Goal: Information Seeking & Learning: Check status

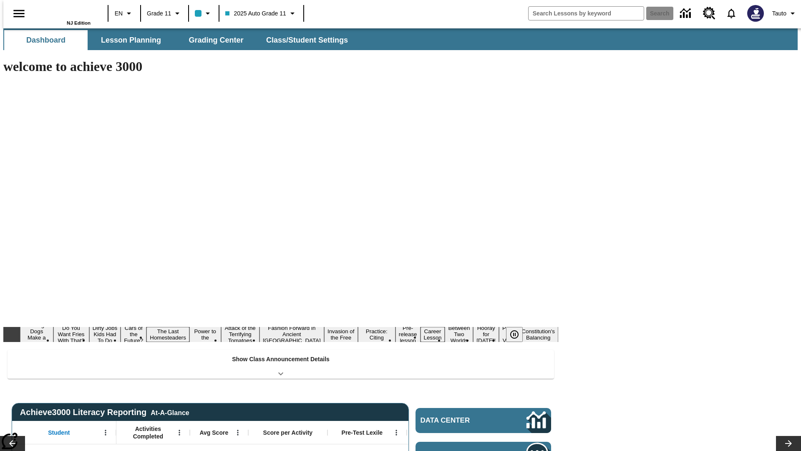
type input "-1"
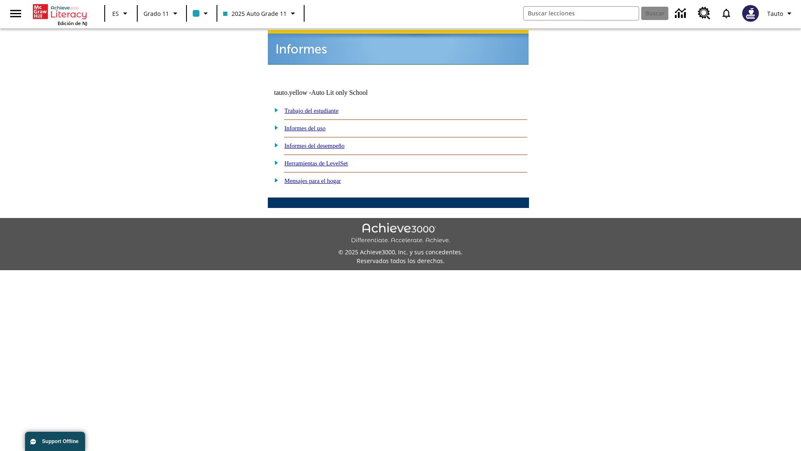
click at [312, 125] on link "Informes del uso" at bounding box center [305, 128] width 41 height 7
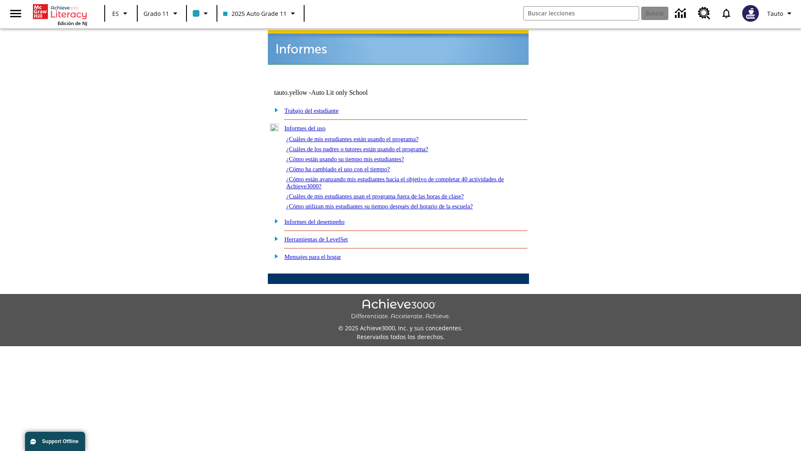
click at [364, 136] on link "¿Cuáles de mis estudiantes están usando el programa?" at bounding box center [352, 139] width 132 height 7
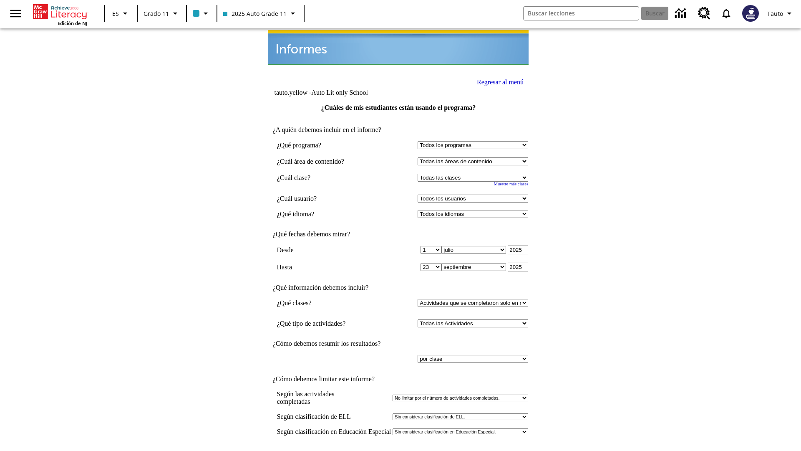
select select "11133141"
click at [475, 194] on select "Todos los usuarios Puma, Sautoen Puma, Sautoes Puma, Sautoss Twoclasses, Sautoe…" at bounding box center [473, 198] width 111 height 8
select select "21437114"
click at [399, 450] on input "Ver Informe" at bounding box center [398, 459] width 38 height 9
click at [498, 81] on link "Regresar al menú" at bounding box center [500, 81] width 47 height 7
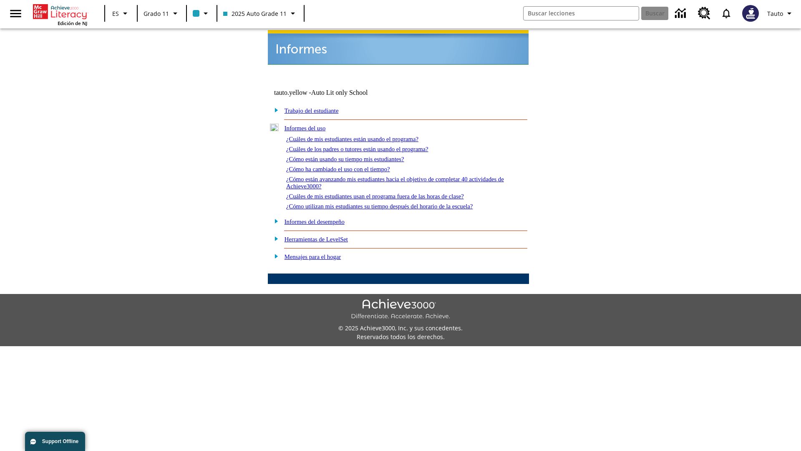
click at [369, 146] on link "¿Cuáles de los padres o tutores están usando el programa?" at bounding box center [357, 149] width 142 height 7
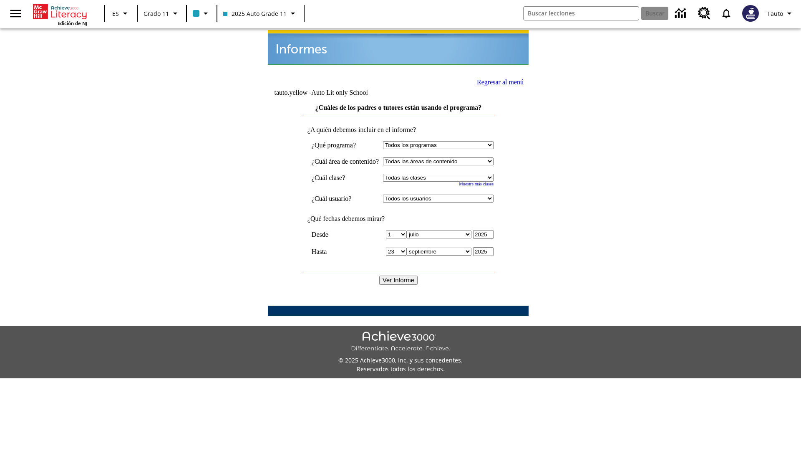
click at [446, 174] on select "Seleccionar una clase: Todas las clases 2025 Auto Grade 11 205 Auto Grade 11 Sa…" at bounding box center [438, 178] width 111 height 8
select select "11133141"
click at [446, 194] on select "Todos los usuarios Puma, Sautoen Puma, Sautoes Puma, Sautoss Twoclasses, Sautoe…" at bounding box center [438, 198] width 111 height 8
select select "21437114"
click at [399, 275] on input "Ver Informe" at bounding box center [398, 279] width 38 height 9
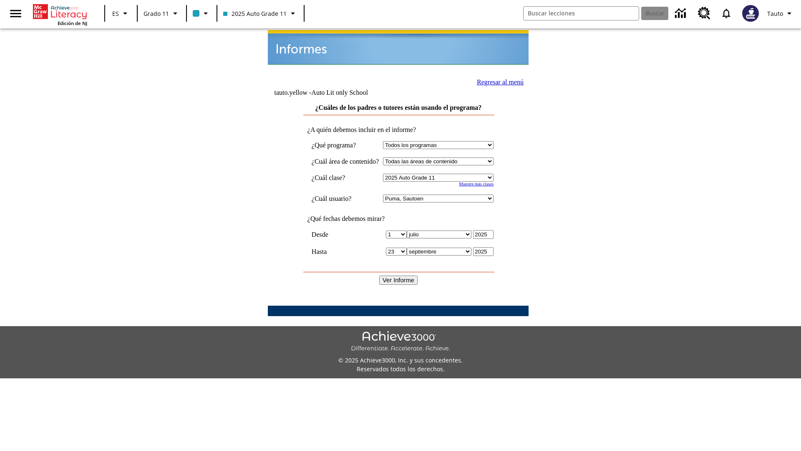
click at [497, 81] on link "Regresar al menú" at bounding box center [500, 81] width 47 height 7
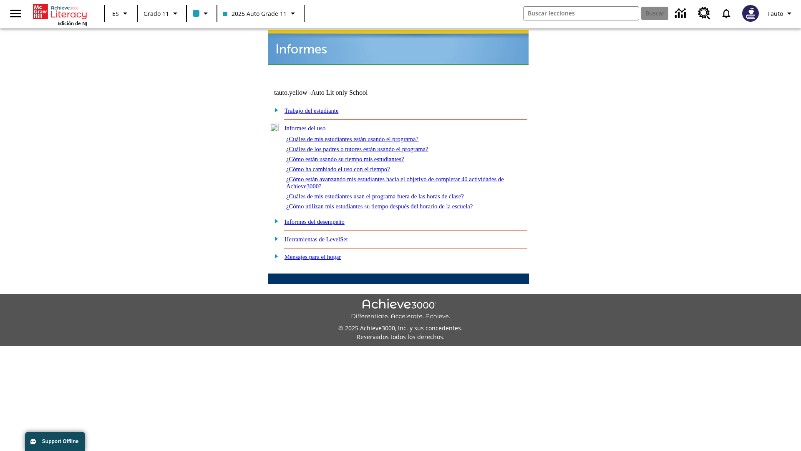
click at [355, 156] on link "¿Cómo están usando su tiempo mis estudiantes?" at bounding box center [345, 159] width 118 height 7
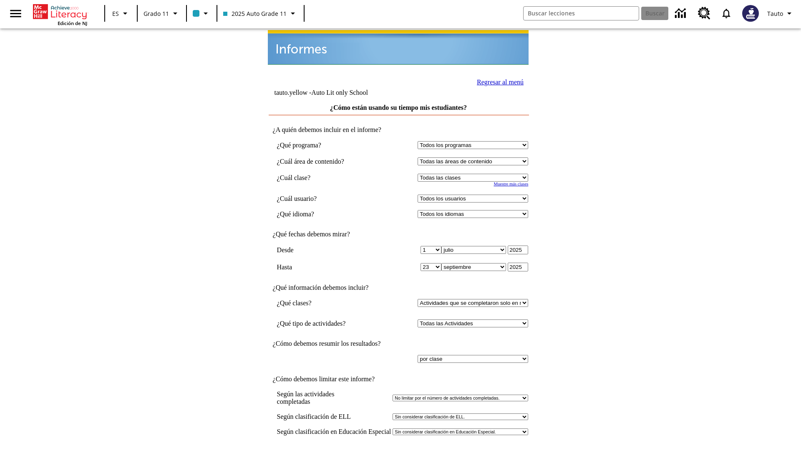
click at [475, 174] on select "Seleccionar una clase: Todas las clases 2025 Auto Grade 11 205 Auto Grade 11 Sa…" at bounding box center [473, 178] width 111 height 8
select select "11133141"
click at [475, 194] on select "Todos los usuarios Puma, Sautoen Puma, Sautoes Puma, Sautoss Twoclasses, Sautoe…" at bounding box center [473, 198] width 111 height 8
select select "21437114"
click at [399, 450] on input "Ver Informe" at bounding box center [398, 459] width 38 height 9
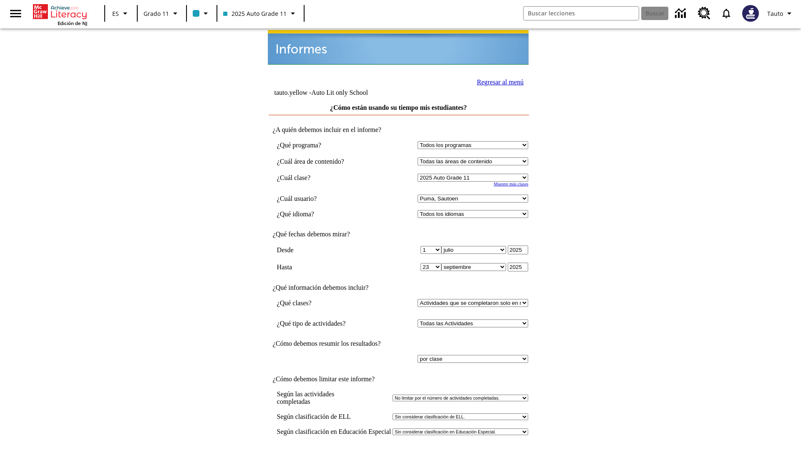
click at [498, 81] on link "Regresar al menú" at bounding box center [500, 81] width 47 height 7
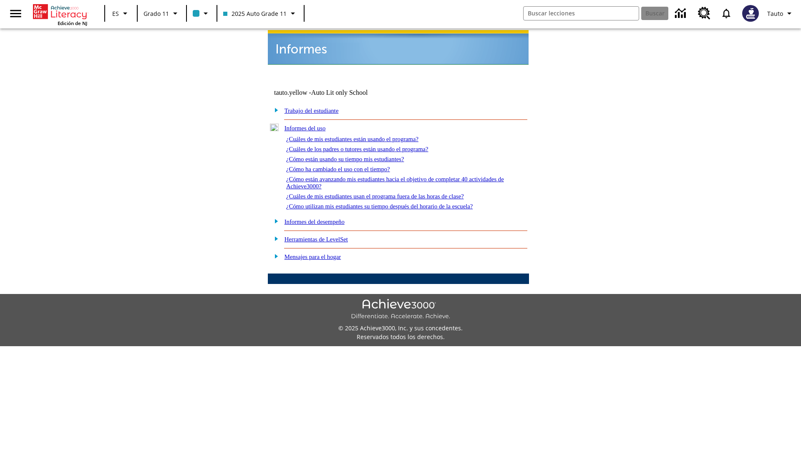
click at [346, 166] on link "¿Cómo ha cambiado el uso con el tiempo?" at bounding box center [338, 169] width 104 height 7
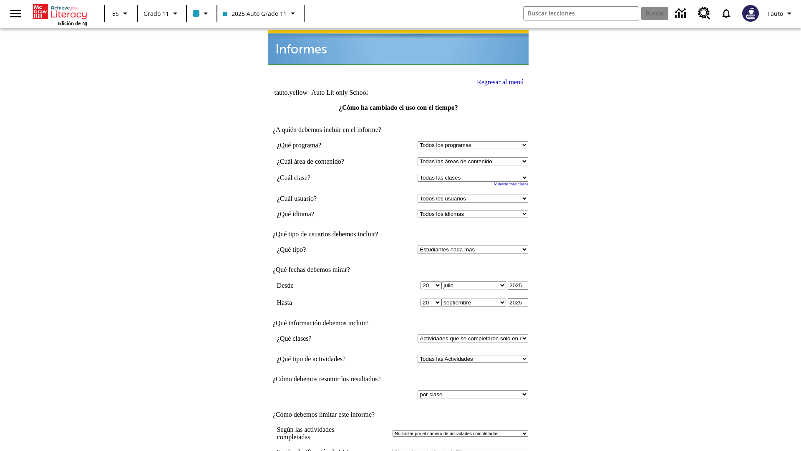
click at [475, 174] on select "Seleccionar una clase: Todas las clases 2025 Auto Grade 11 205 Auto Grade 11 Sa…" at bounding box center [473, 178] width 111 height 8
select select "11133141"
click at [475, 194] on select "Todos los usuarios Puma, Sautoen Puma, Sautoes Puma, Sautoss Twoclasses, Sautoe…" at bounding box center [473, 198] width 111 height 8
select select "21437114"
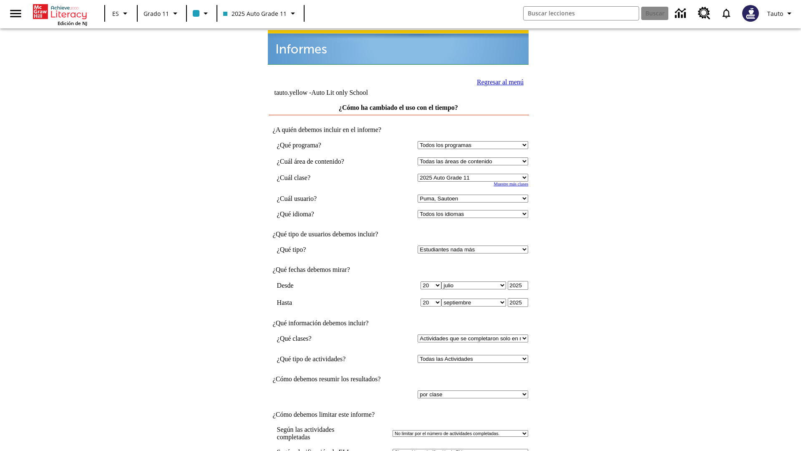
click at [498, 81] on link "Regresar al menú" at bounding box center [500, 81] width 47 height 7
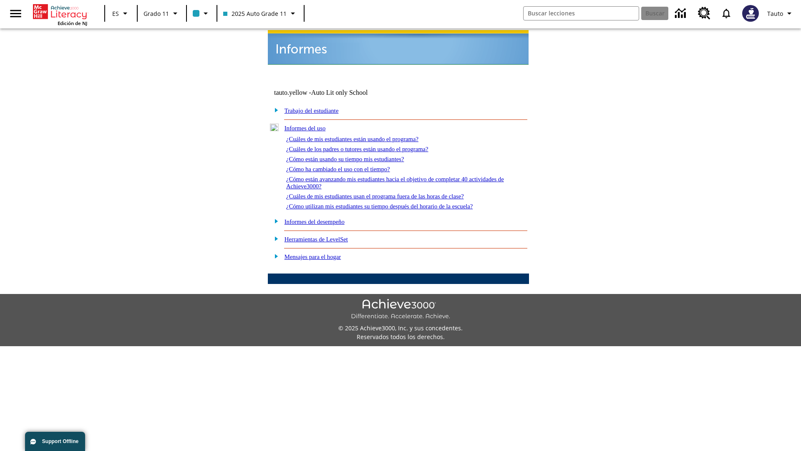
click at [391, 176] on link "¿Cómo están avanzando mis estudiantes hacia el objetivo de completar 40 activid…" at bounding box center [395, 183] width 218 height 14
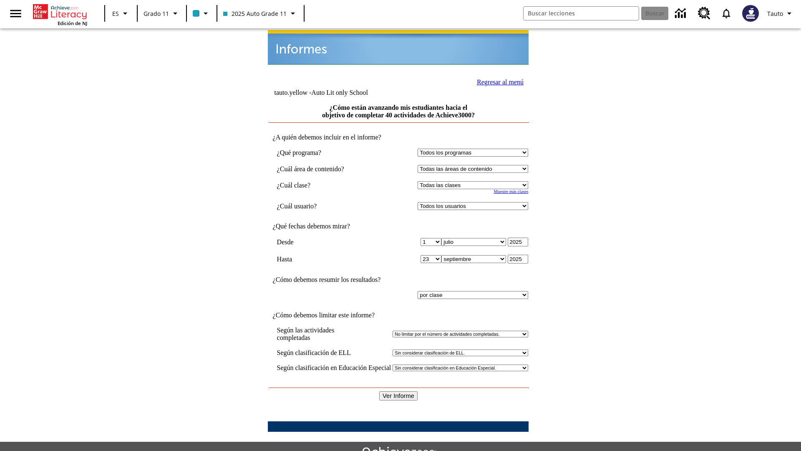
click at [475, 181] on select "Seleccionar una clase: Todas las clases 2025 Auto Grade 11 205 Auto Grade 11 Sa…" at bounding box center [473, 185] width 111 height 8
select select "11133141"
click at [475, 202] on select "Todos los usuarios Puma, Sautoen Puma, Sautoes Puma, Sautoss Twoclasses, Sautoe…" at bounding box center [473, 206] width 111 height 8
select select "21437114"
click at [399, 391] on input "Ver Informe" at bounding box center [398, 395] width 38 height 9
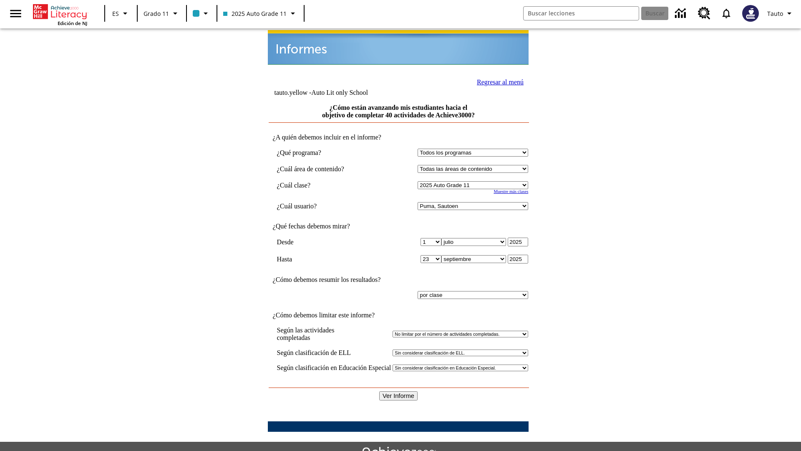
click at [498, 81] on link "Regresar al menú" at bounding box center [500, 81] width 47 height 7
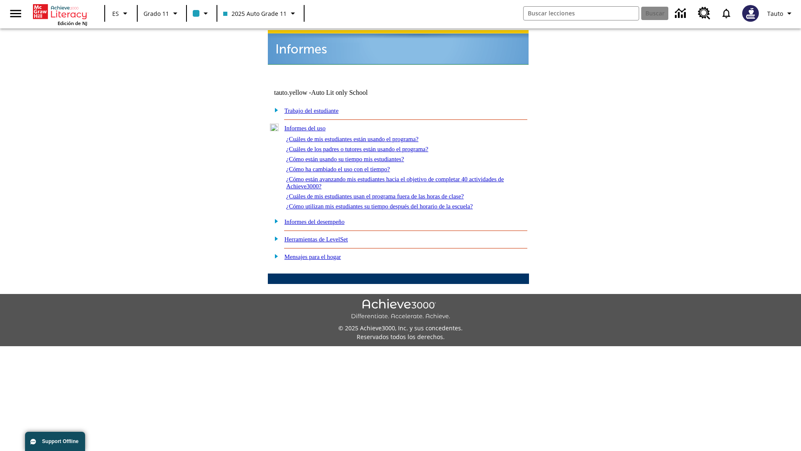
click at [390, 193] on link "¿Cuáles de mis estudiantes usan el programa fuera de las horas de clase?" at bounding box center [375, 196] width 178 height 7
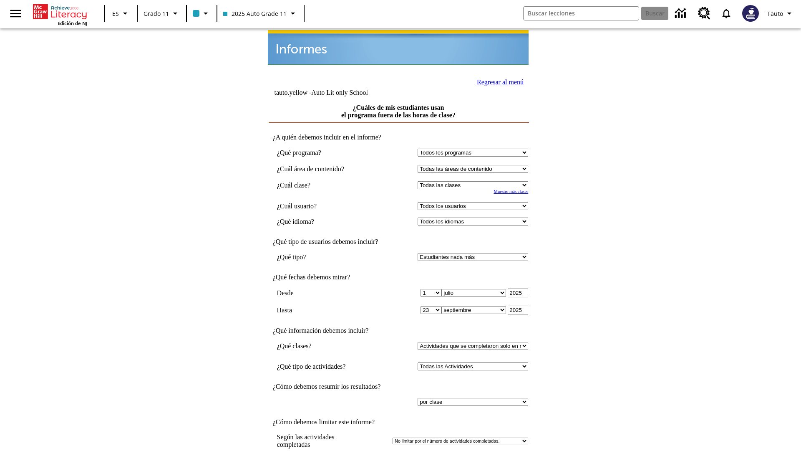
click at [475, 181] on select "Seleccionar una clase: Todas las clases 2025 Auto Grade 11 205 Auto Grade 11 Sa…" at bounding box center [473, 185] width 111 height 8
select select "11133141"
click at [475, 202] on select "Todos los usuarios Puma, Sautoen Puma, Sautoes Puma, Sautoss Twoclasses, Sautoe…" at bounding box center [473, 206] width 111 height 8
select select "21437114"
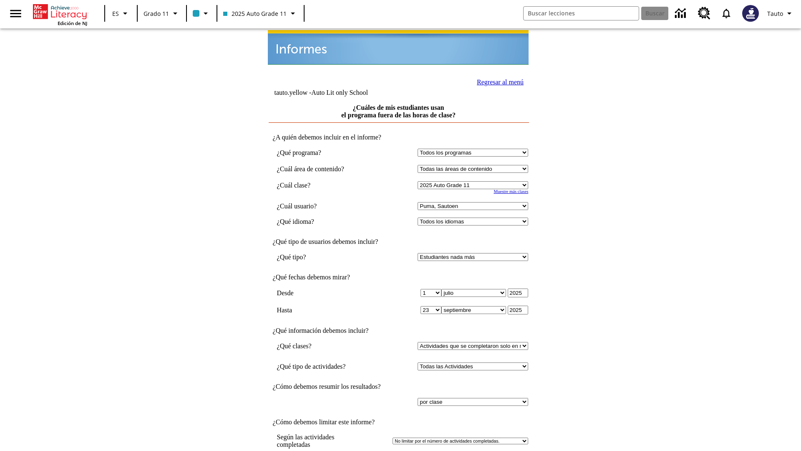
scroll to position [6, 0]
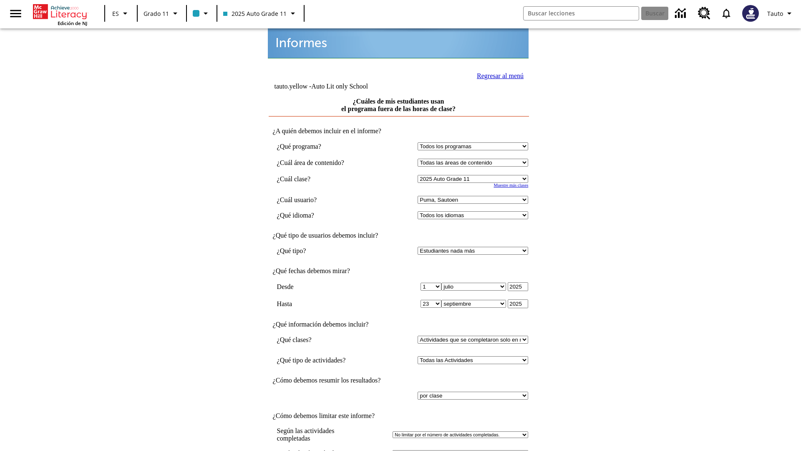
click at [498, 75] on link "Regresar al menú" at bounding box center [500, 75] width 47 height 7
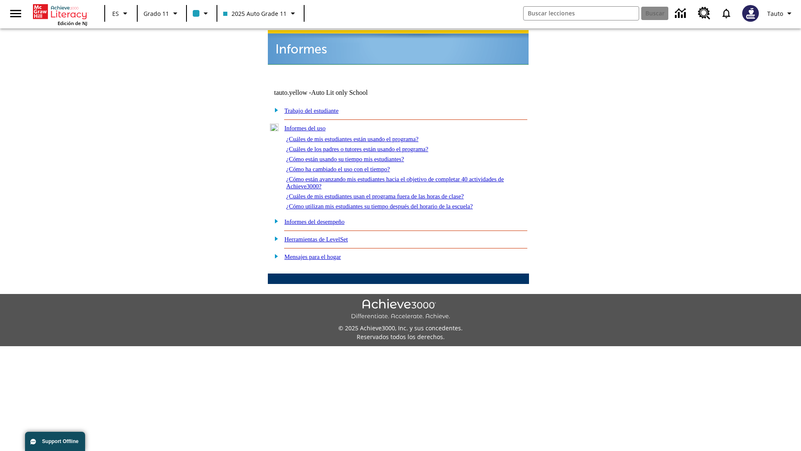
click at [394, 203] on link "¿Cómo utilizan mis estudiantes su tiempo después del horario de la escuela?" at bounding box center [379, 206] width 187 height 7
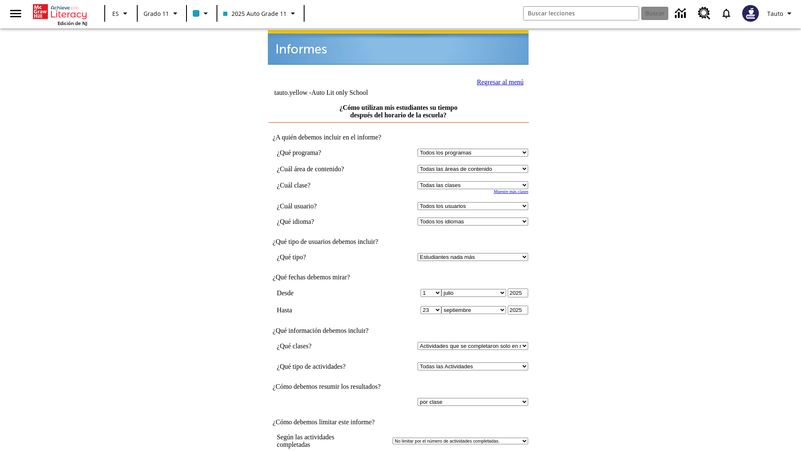
click at [475, 181] on select "Seleccionar una clase: Todas las clases 2025 Auto Grade 11 205 Auto Grade 11 Sa…" at bounding box center [473, 185] width 111 height 8
select select "11133141"
click at [475, 202] on select "Todos los usuarios Puma, Sautoen Puma, Sautoes Puma, Sautoss Twoclasses, Sautoe…" at bounding box center [473, 206] width 111 height 8
select select "21437114"
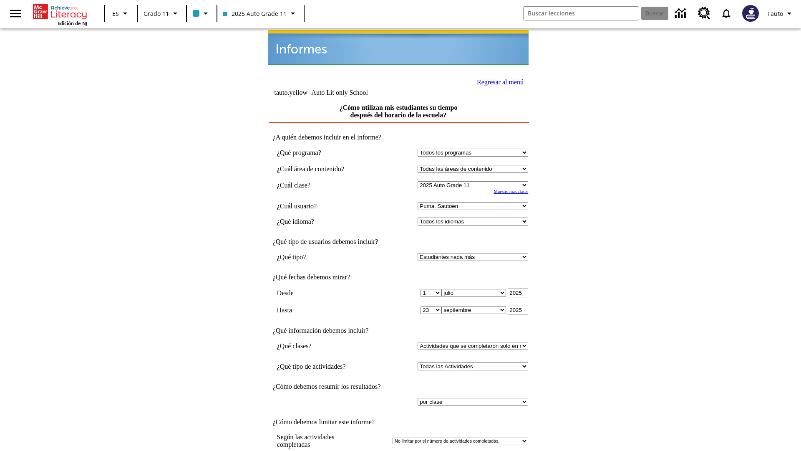
scroll to position [6, 0]
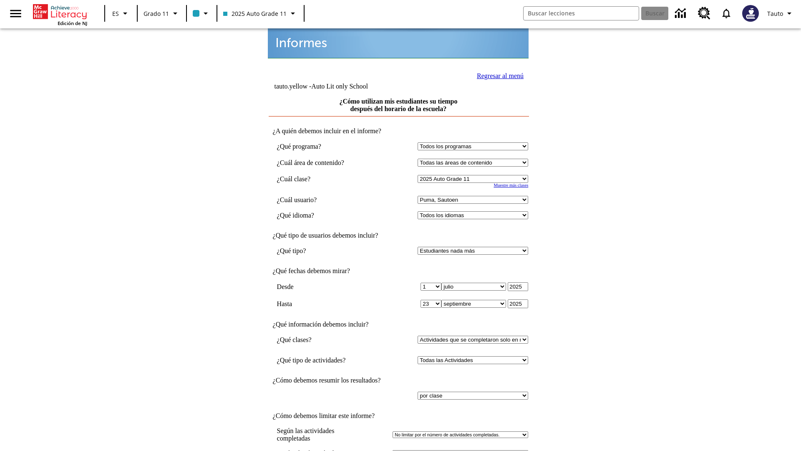
click at [498, 75] on link "Regresar al menú" at bounding box center [500, 75] width 47 height 7
